Goal: Task Accomplishment & Management: Manage account settings

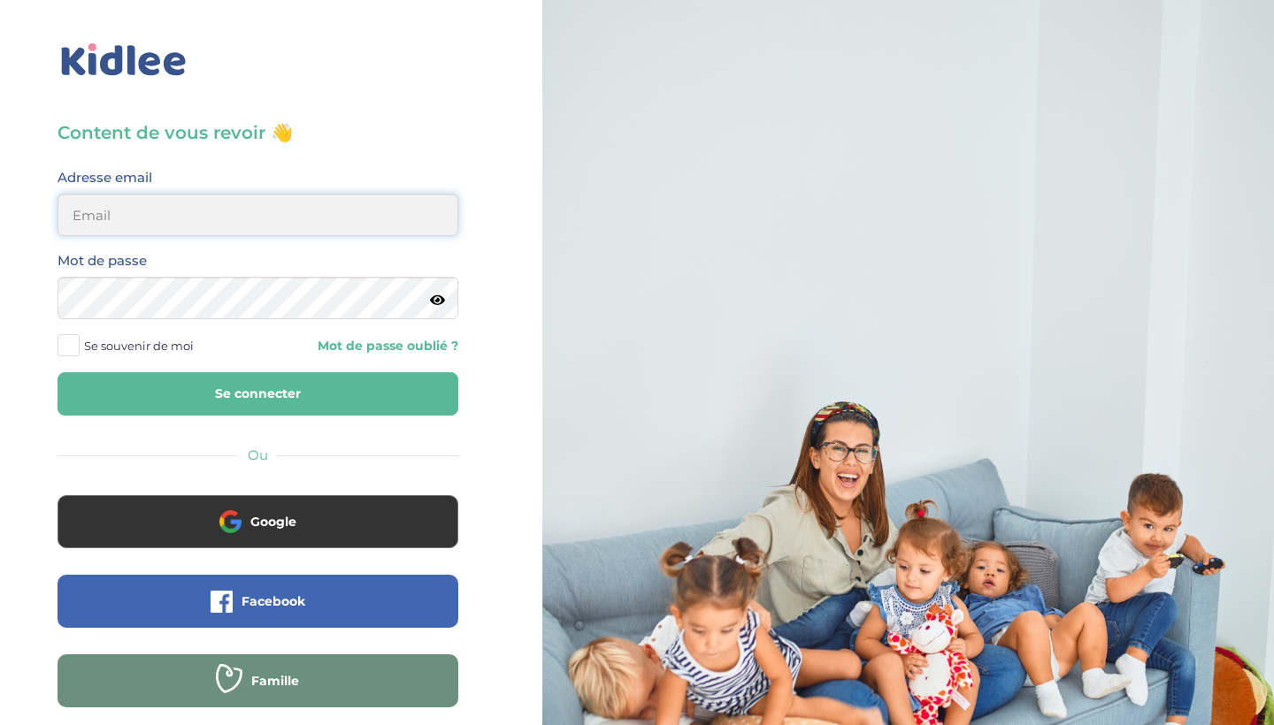
type input "steffycassamajor65@gmail.com"
click at [257, 394] on button "Se connecter" at bounding box center [257, 393] width 401 height 43
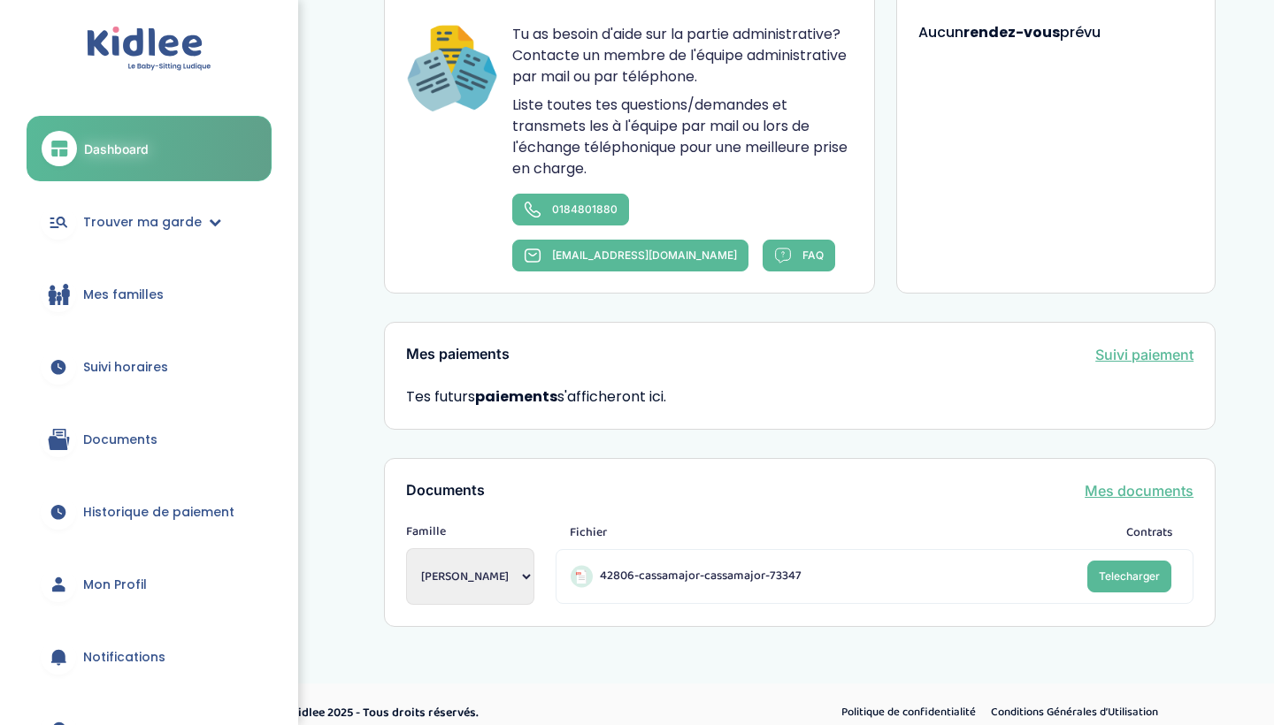
scroll to position [942, 0]
click at [1120, 481] on link "Mes documents" at bounding box center [1138, 491] width 109 height 21
click at [1135, 567] on link "Telecharger" at bounding box center [1129, 578] width 84 height 32
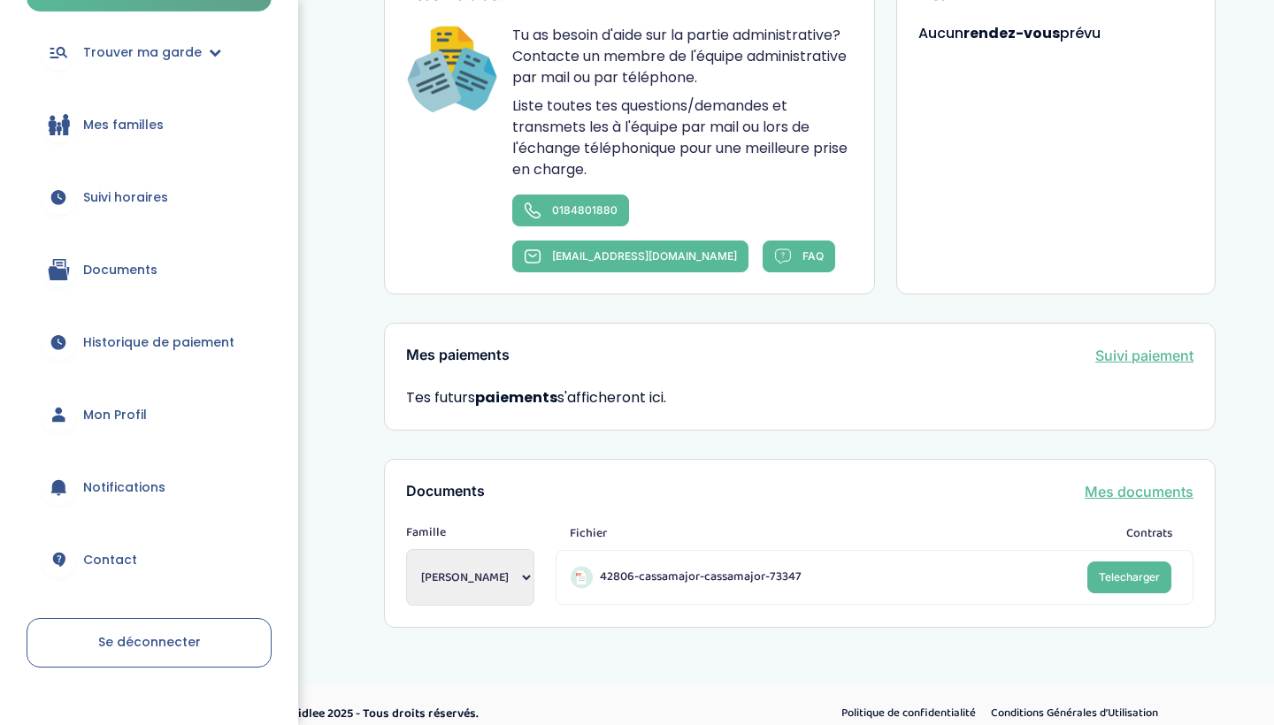
scroll to position [171, 0]
click at [150, 493] on span "Notifications" at bounding box center [124, 487] width 82 height 19
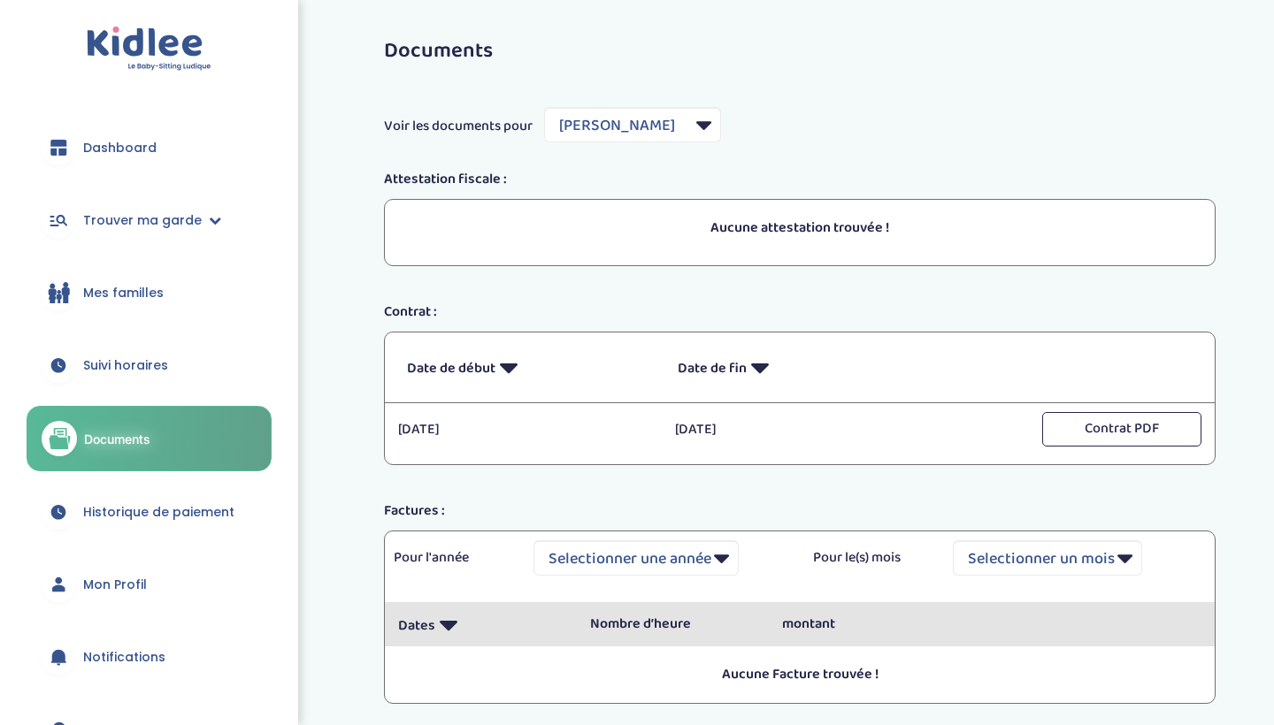
select select "6656"
click at [1066, 427] on button "Contrat PDF" at bounding box center [1121, 429] width 159 height 34
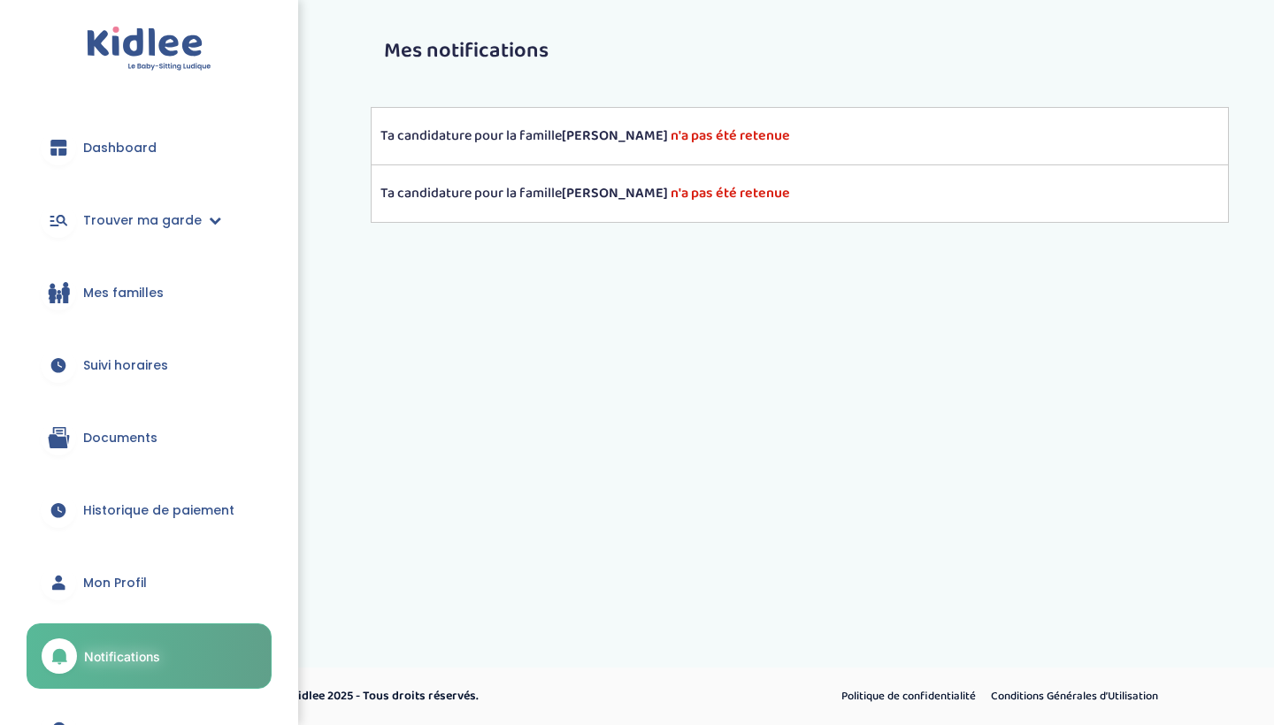
click at [589, 189] on strong "Amandia K." at bounding box center [615, 193] width 106 height 22
click at [134, 363] on span "Suivi horaires" at bounding box center [125, 365] width 85 height 19
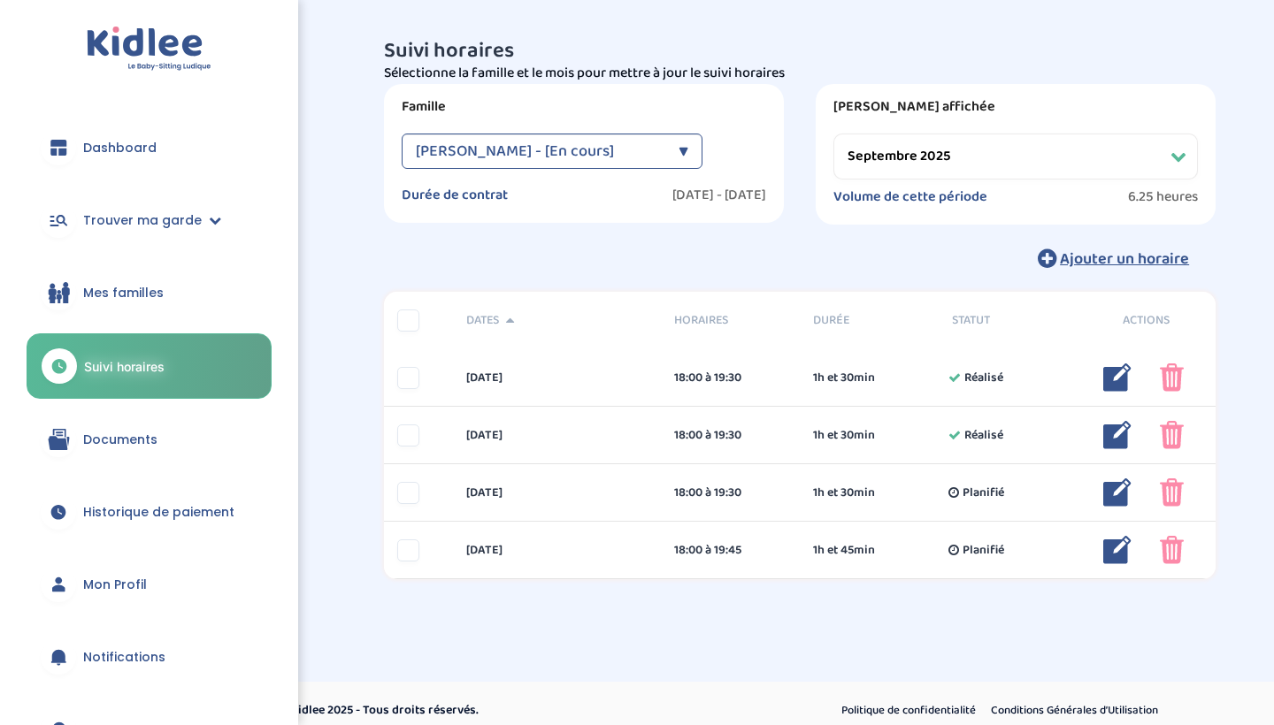
select select "septembre 2025"
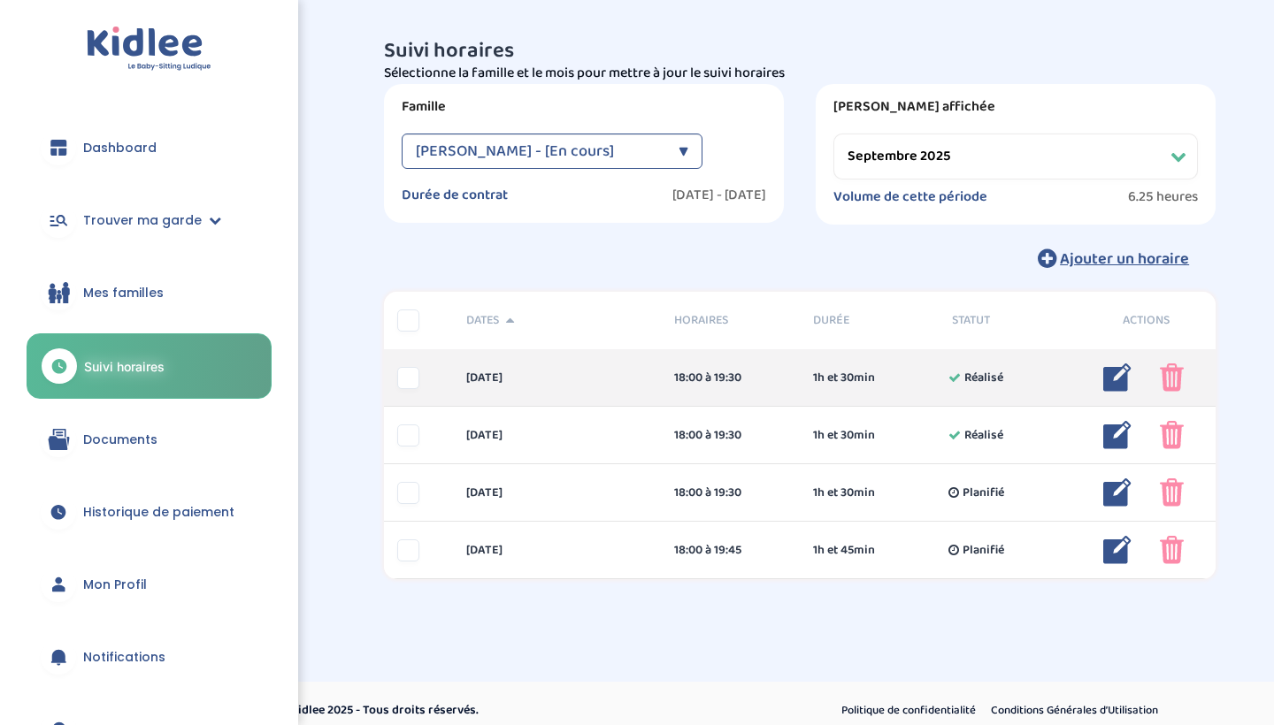
click at [407, 385] on div at bounding box center [408, 378] width 22 height 22
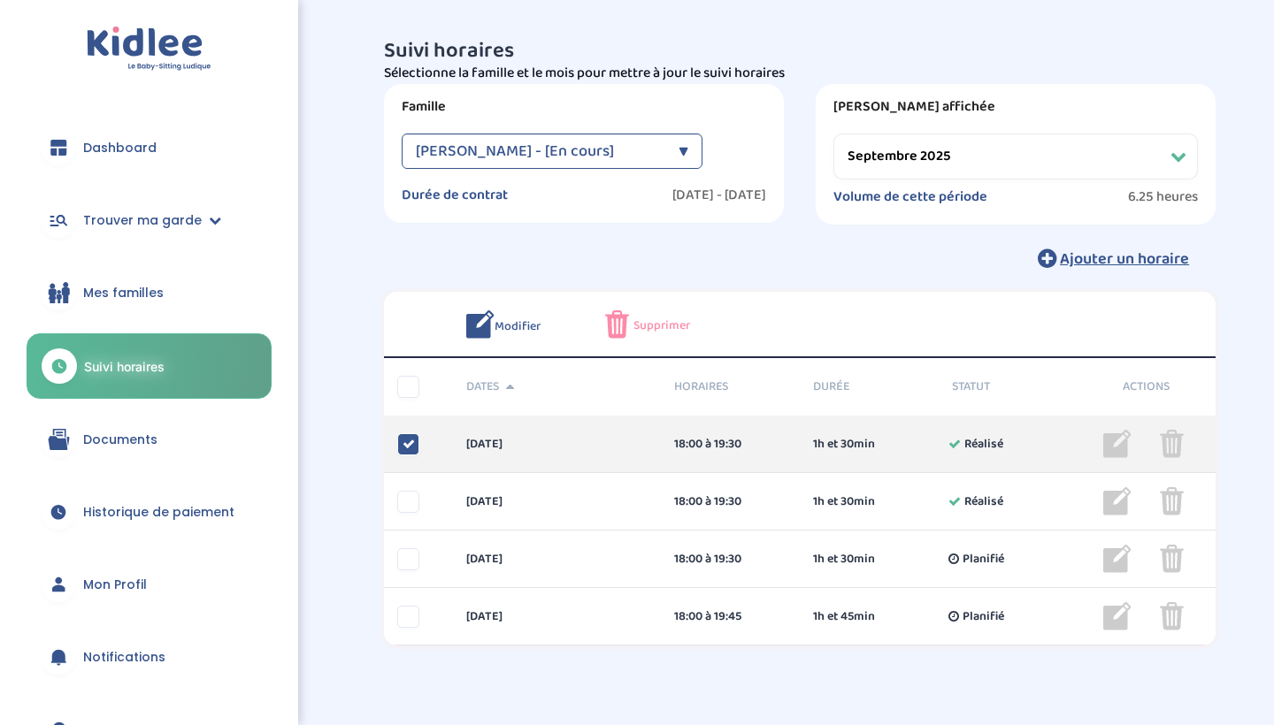
click at [408, 458] on div "[DATE] 18:00 à 19:30 1h et 30min Réalisé 1h et 30min Réalisé ... Modifier Suppr…" at bounding box center [799, 444] width 831 height 57
click at [404, 452] on div at bounding box center [408, 444] width 22 height 22
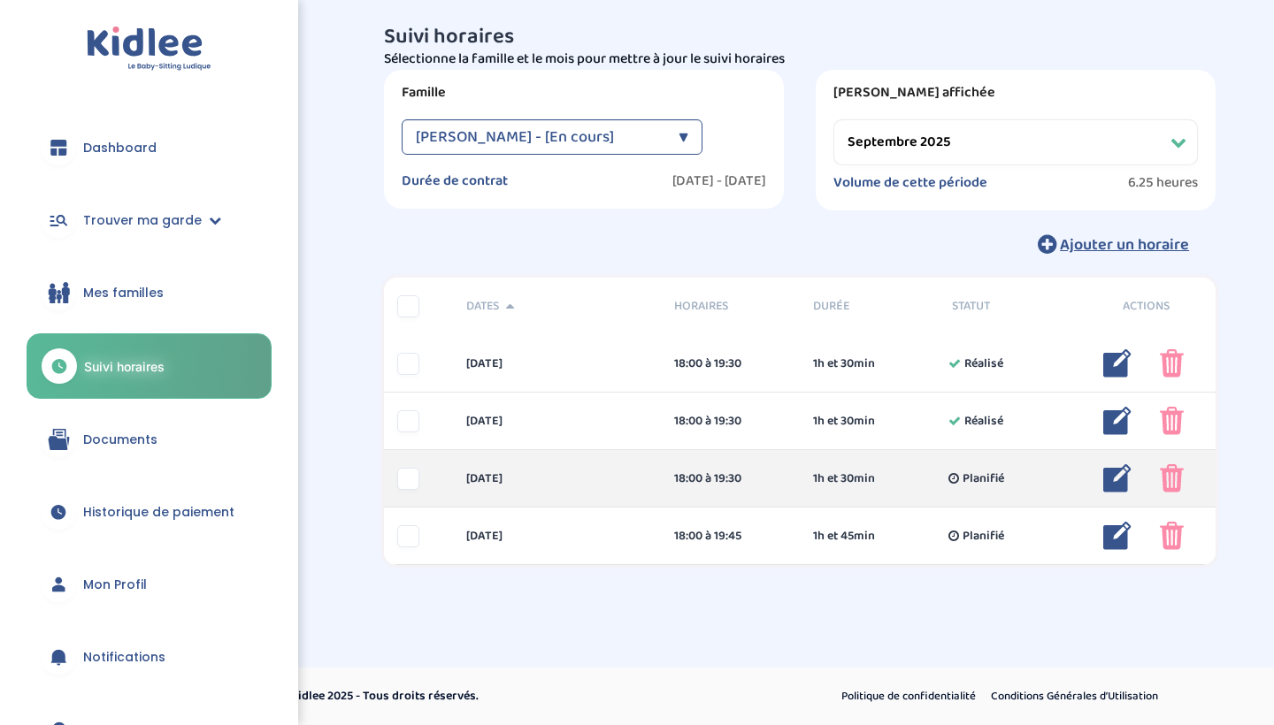
scroll to position [13, 0]
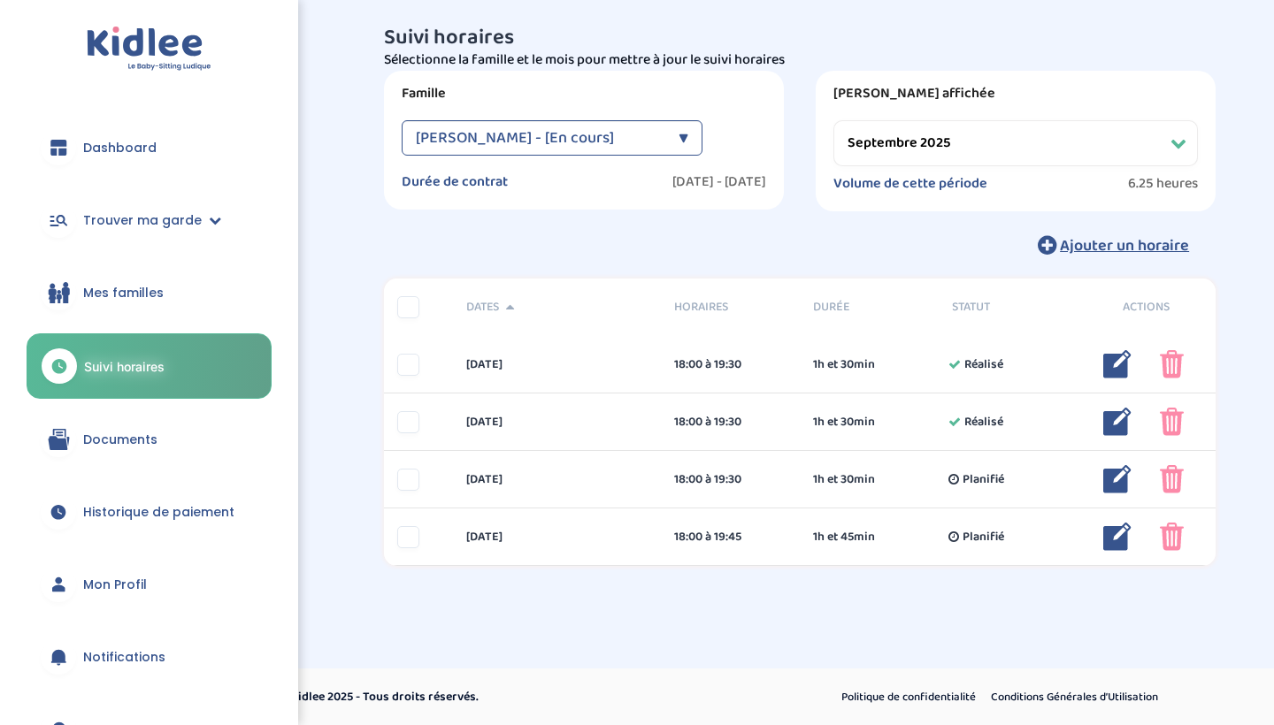
click at [160, 293] on span "Mes familles" at bounding box center [123, 293] width 80 height 19
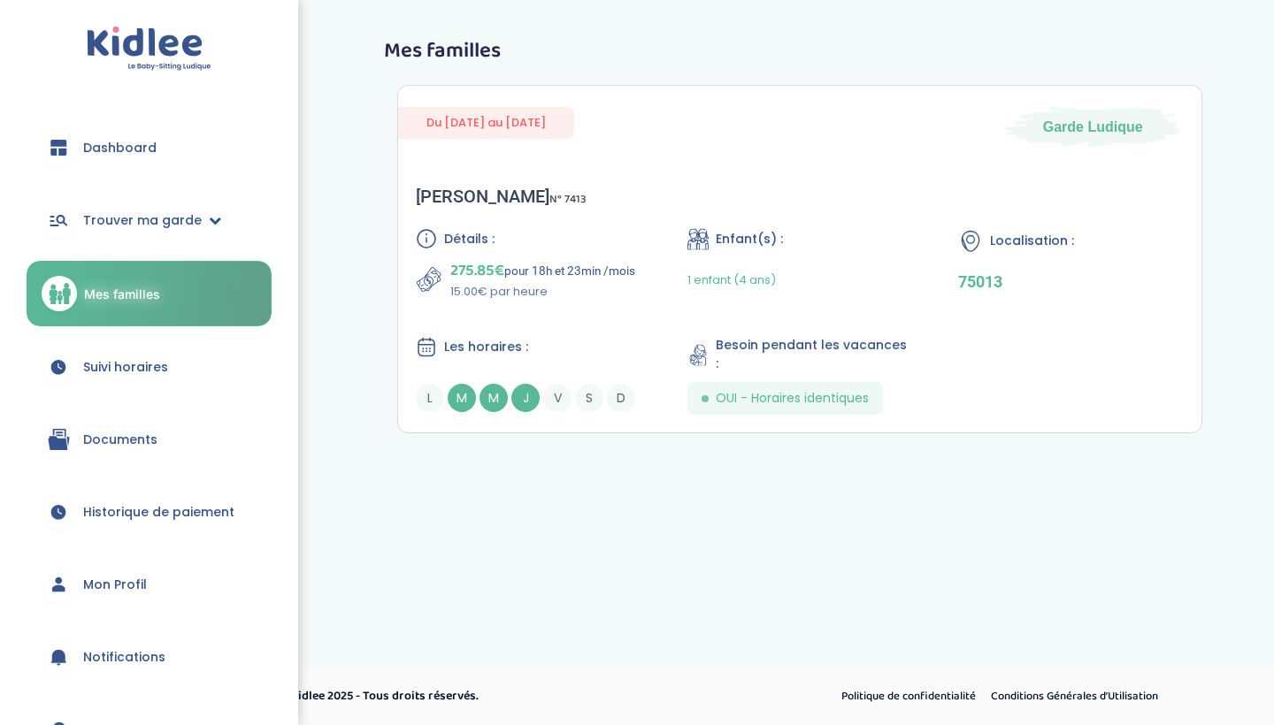
click at [210, 226] on link "Trouver ma garde" at bounding box center [149, 220] width 245 height 64
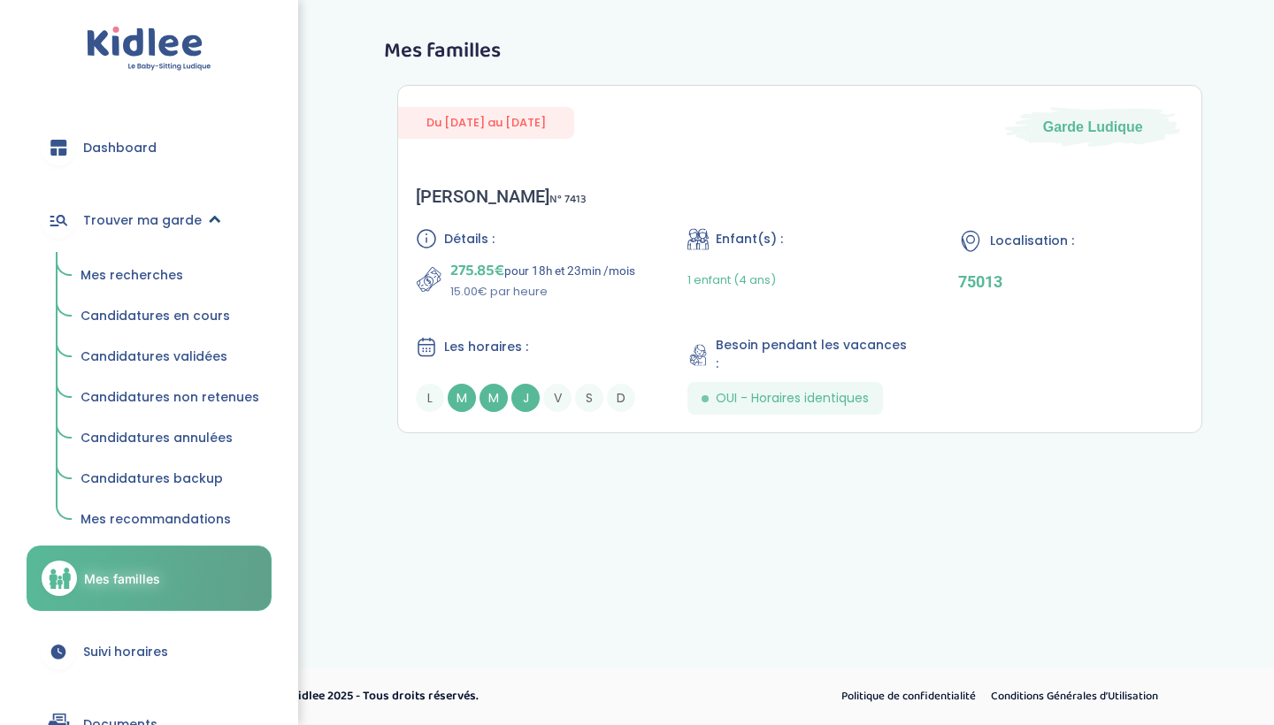
click at [205, 231] on link "Trouver ma garde" at bounding box center [149, 220] width 245 height 64
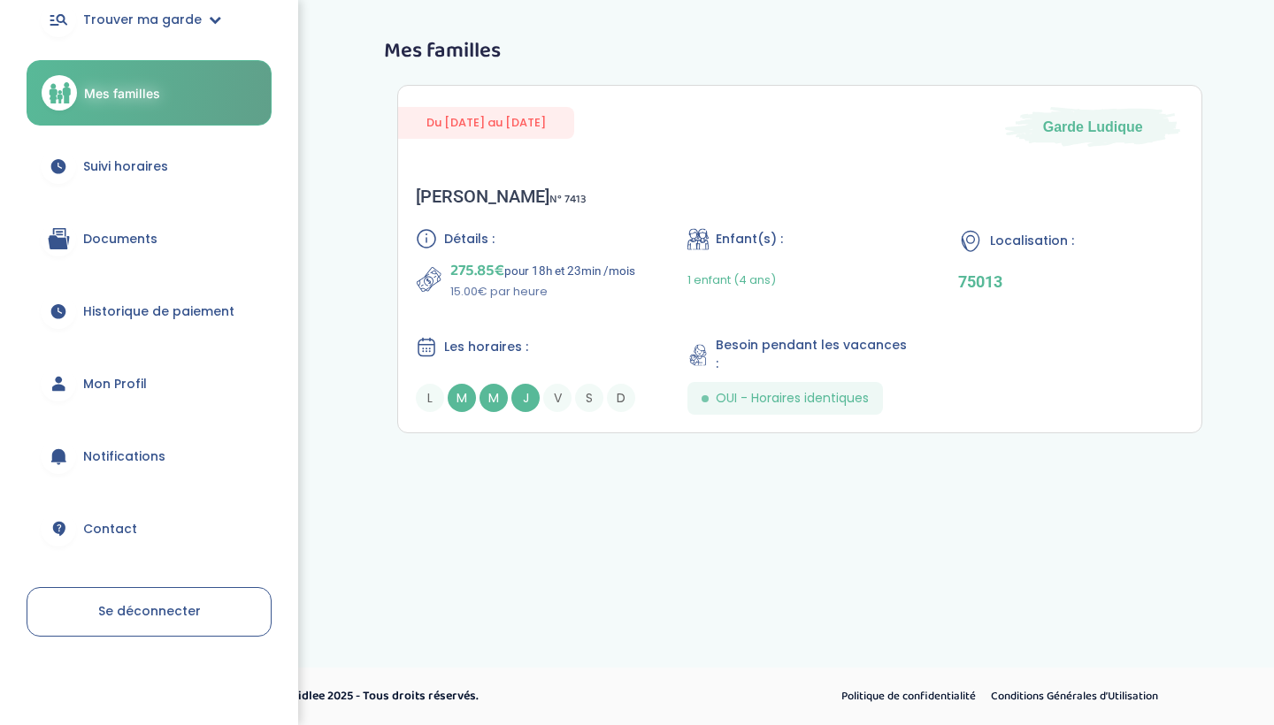
scroll to position [200, 0]
click at [121, 610] on span "Se déconnecter" at bounding box center [149, 612] width 103 height 18
